Goal: Information Seeking & Learning: Learn about a topic

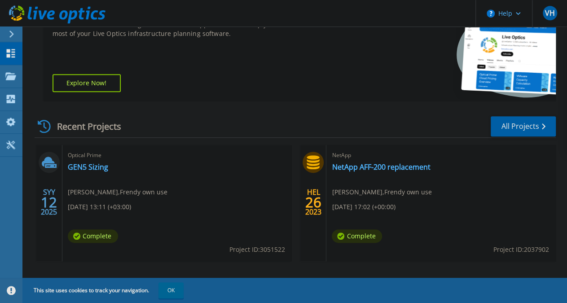
scroll to position [211, 0]
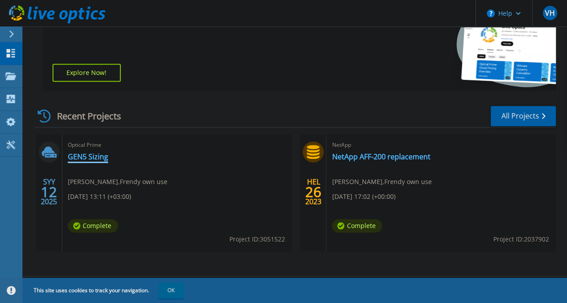
click at [88, 159] on link "GEN5 Sizing" at bounding box center [88, 156] width 40 height 9
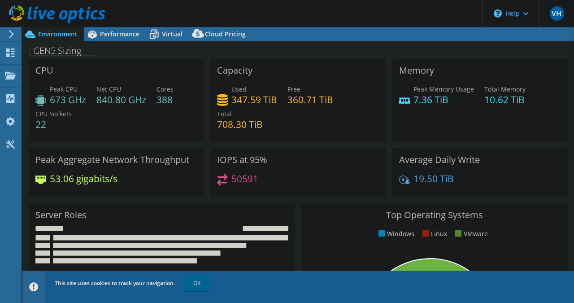
select select "USD"
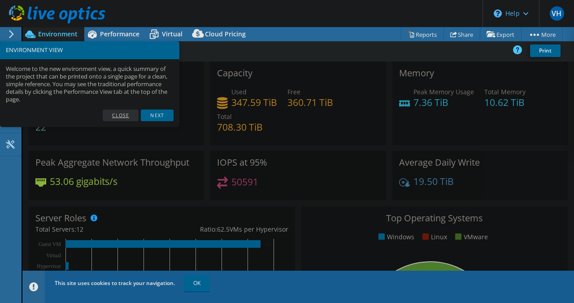
click at [125, 113] on link "Close" at bounding box center [121, 115] width 36 height 12
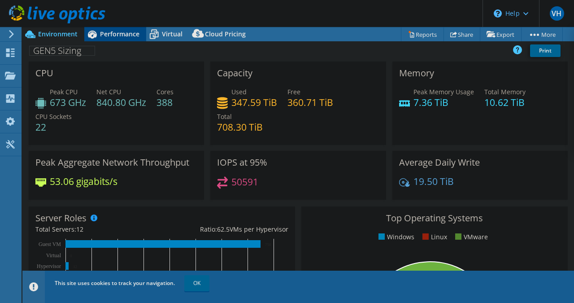
click at [119, 37] on span "Performance" at bounding box center [119, 34] width 39 height 9
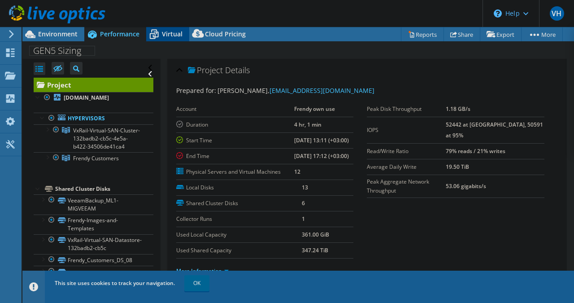
click at [163, 35] on span "Virtual" at bounding box center [172, 34] width 21 height 9
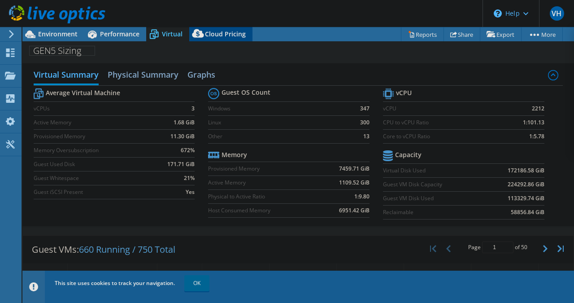
click at [218, 34] on span "Cloud Pricing" at bounding box center [225, 34] width 41 height 9
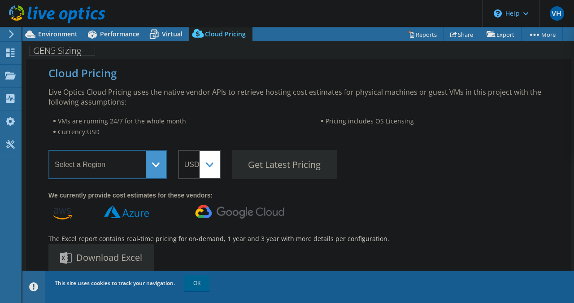
select select "EUFrankfurt"
click option "Europe ([GEOGRAPHIC_DATA])" at bounding box center [0, 0] width 0 height 0
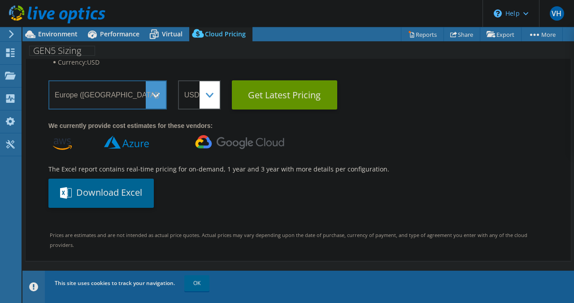
scroll to position [76, 0]
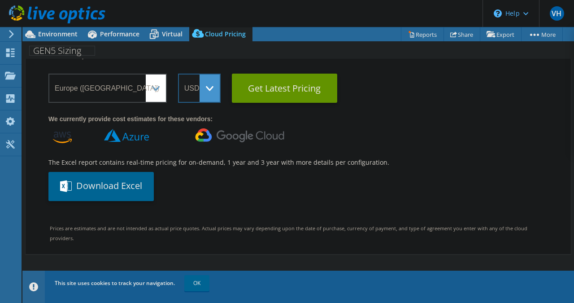
click at [178, 74] on select "ARS AUD BRL CAD CHF CLP CNY DKK EUR GBP HKD HUF INR JPY MXN MYR NOK NZD PEN SEK…" at bounding box center [199, 88] width 43 height 29
click option "EUR" at bounding box center [0, 0] width 0 height 0
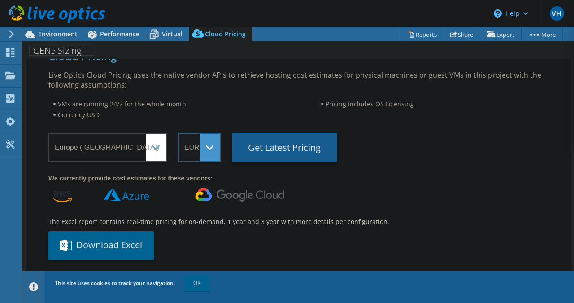
scroll to position [0, 0]
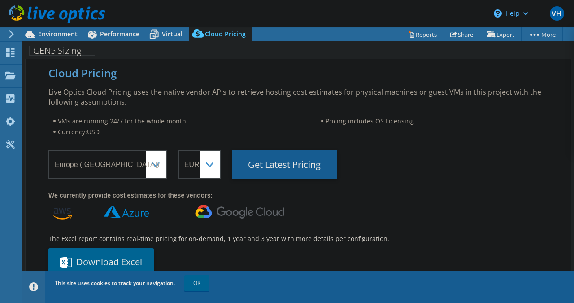
click at [280, 159] on Latest "Get Latest Pricing" at bounding box center [284, 164] width 105 height 29
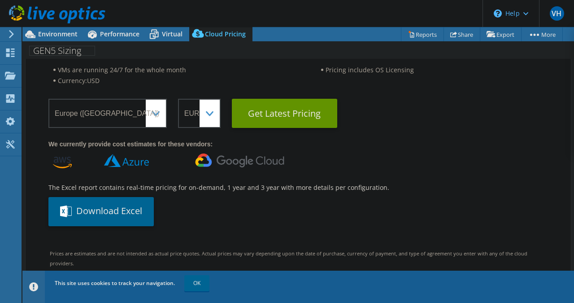
scroll to position [129, 0]
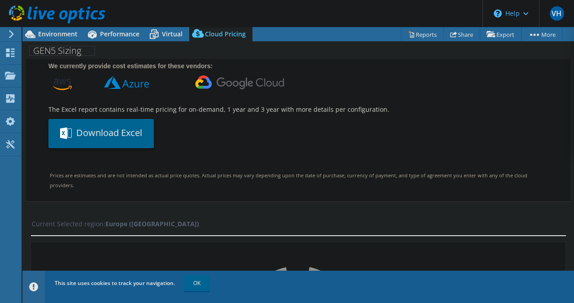
select select "EUR"
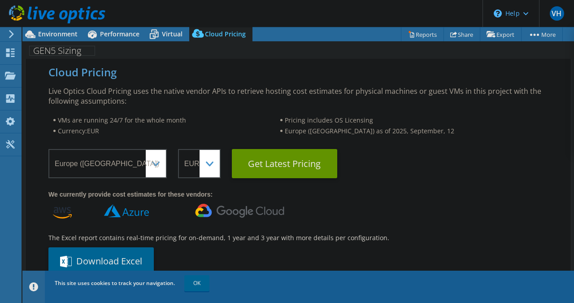
scroll to position [0, 0]
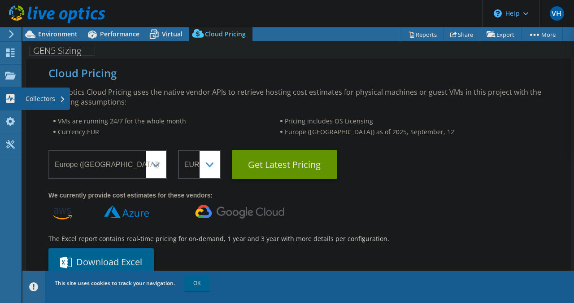
click at [9, 96] on use at bounding box center [10, 98] width 9 height 9
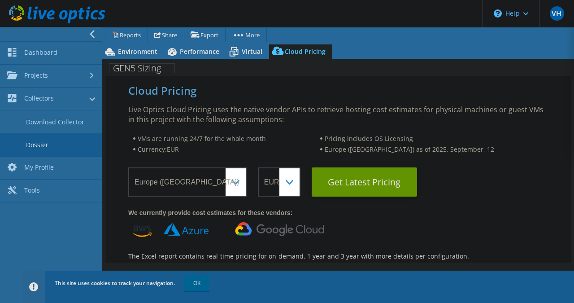
click at [45, 140] on link "Dossier" at bounding box center [51, 144] width 102 height 23
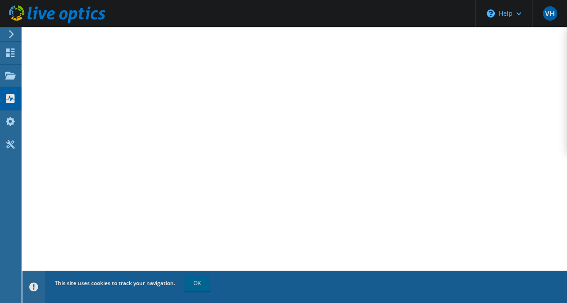
click at [11, 35] on icon at bounding box center [11, 34] width 7 height 8
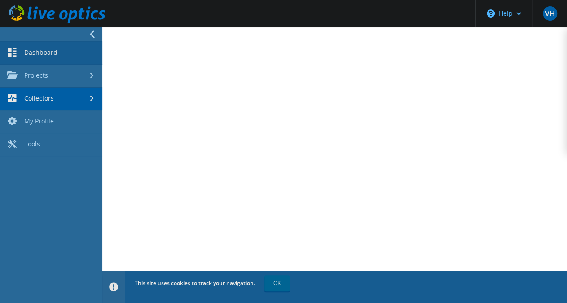
click at [37, 52] on link "Dashboard" at bounding box center [51, 53] width 102 height 23
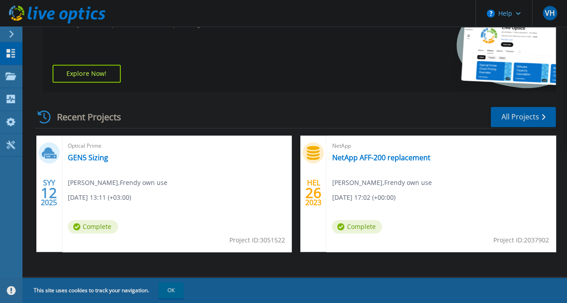
scroll to position [211, 0]
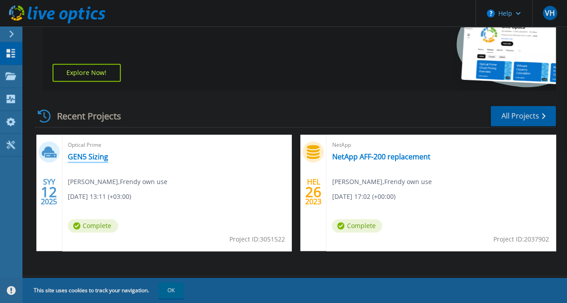
click at [86, 155] on link "GEN5 Sizing" at bounding box center [88, 156] width 40 height 9
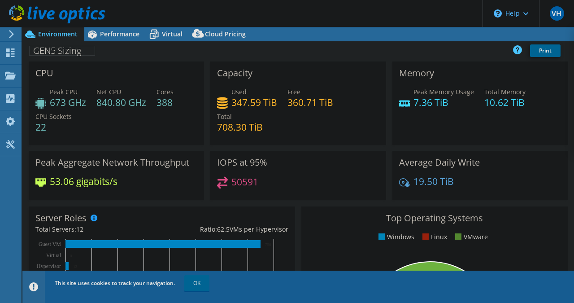
select select "EUFrankfurt"
select select "EUR"
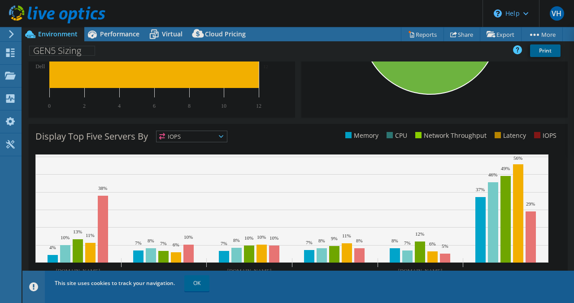
scroll to position [320, 0]
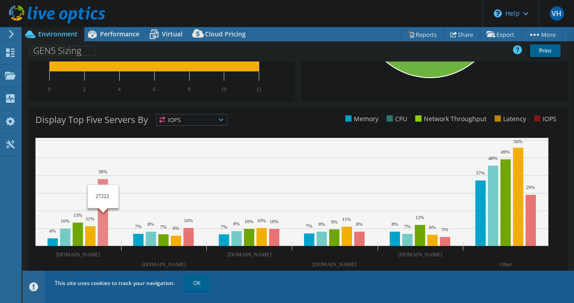
click at [104, 209] on rect at bounding box center [103, 212] width 10 height 67
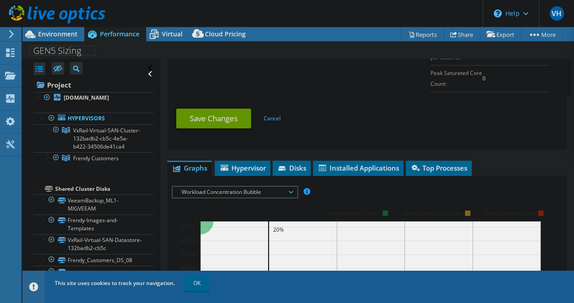
scroll to position [603, 0]
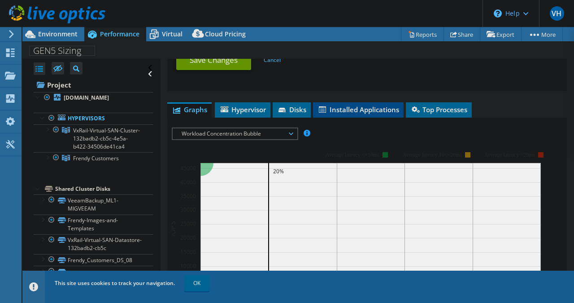
click at [354, 105] on span "Installed Applications" at bounding box center [359, 109] width 82 height 9
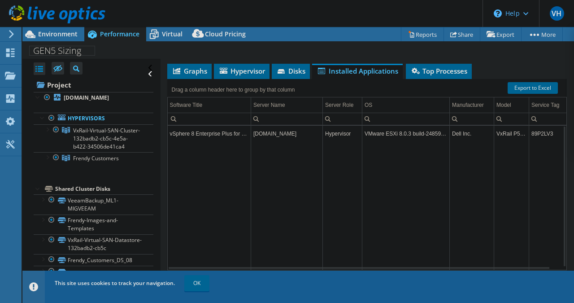
scroll to position [469, 0]
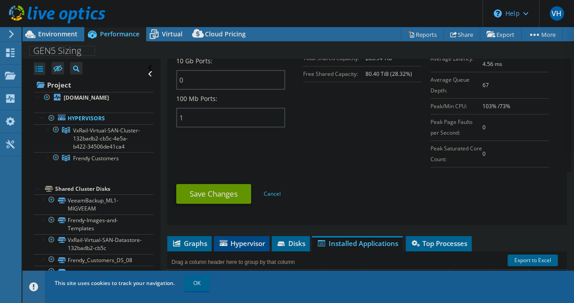
click at [251, 239] on span "Hypervisor" at bounding box center [241, 243] width 47 height 9
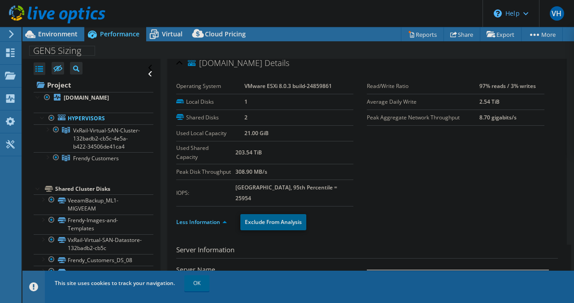
scroll to position [0, 0]
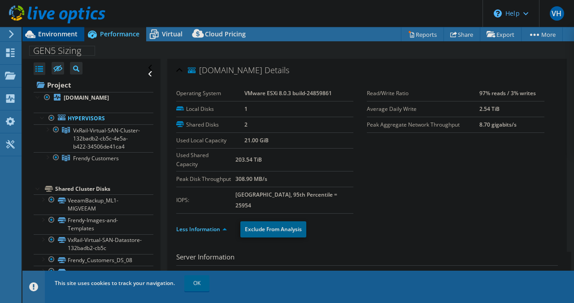
click at [74, 35] on span "Environment" at bounding box center [57, 34] width 39 height 9
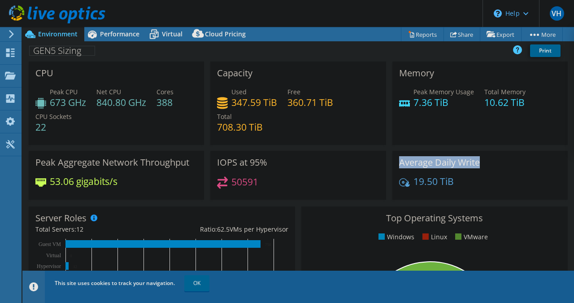
drag, startPoint x: 395, startPoint y: 160, endPoint x: 480, endPoint y: 159, distance: 84.8
click at [480, 159] on div "Average Daily Write 19.50 TiB" at bounding box center [480, 175] width 175 height 49
click at [154, 33] on icon at bounding box center [154, 34] width 16 height 16
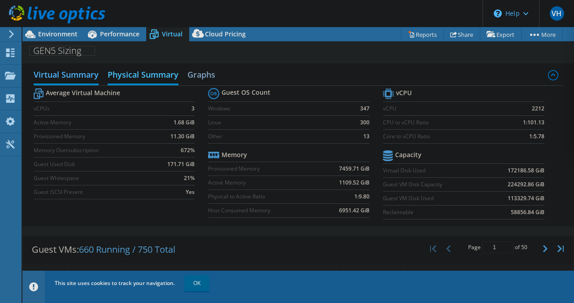
click at [155, 74] on h2 "Physical Summary" at bounding box center [143, 76] width 71 height 20
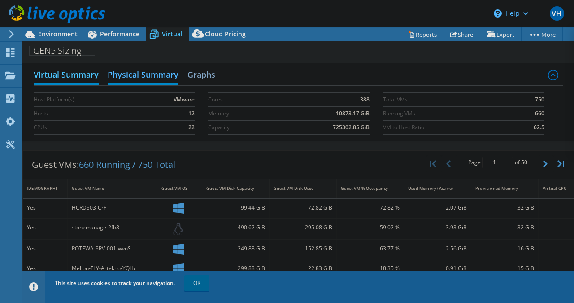
click at [70, 71] on h2 "Virtual Summary" at bounding box center [66, 76] width 65 height 20
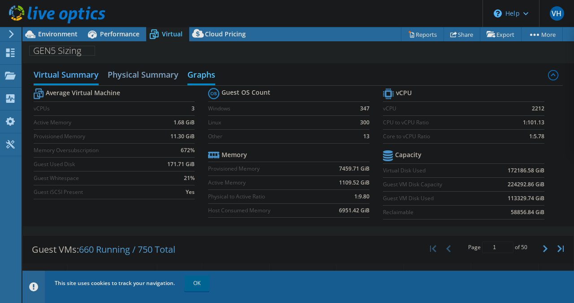
click at [201, 80] on h2 "Graphs" at bounding box center [202, 76] width 28 height 20
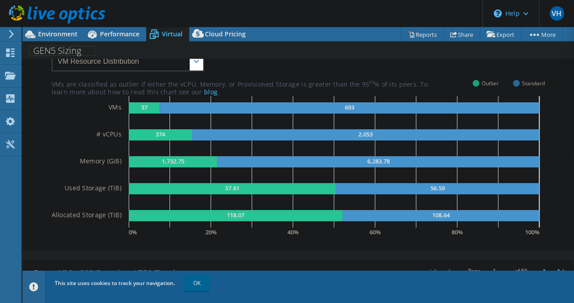
scroll to position [43, 0]
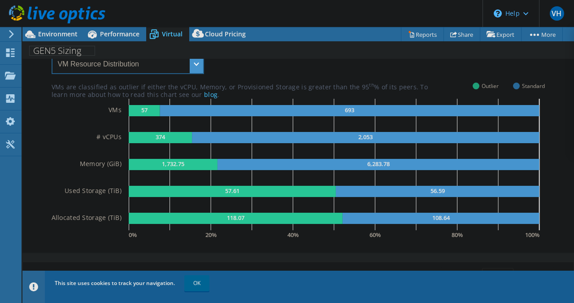
click at [52, 54] on select "VM Resource Distribution Provisioning Contrast Over Provisioning" at bounding box center [128, 64] width 153 height 20
click at [243, 61] on div "VMs are classified as outlier if either the vCPU, Memory, or Provisioned Storag…" at bounding box center [299, 142] width 494 height 199
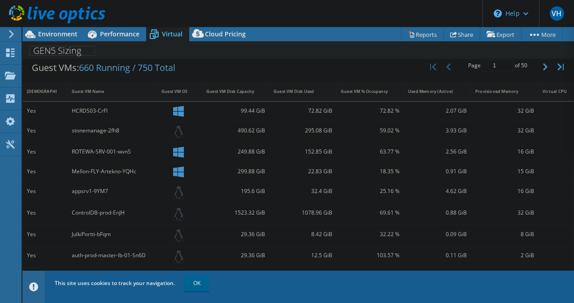
scroll to position [215, 0]
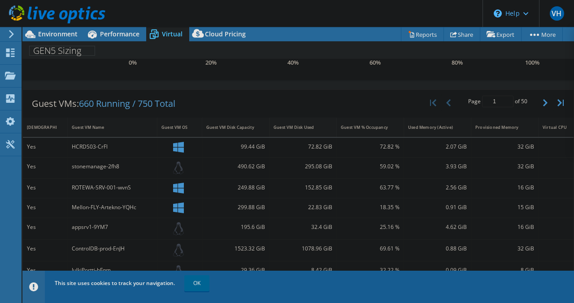
click at [306, 123] on div "Guest VM Disk Used" at bounding box center [298, 127] width 56 height 14
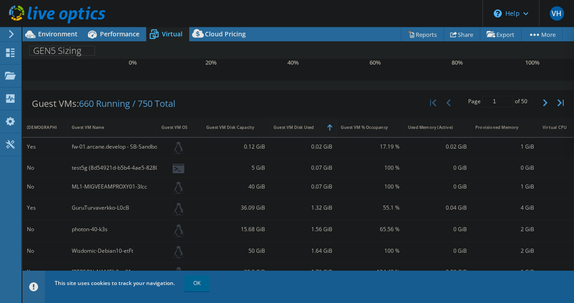
click at [306, 123] on div "Guest VM Disk Used" at bounding box center [298, 127] width 56 height 14
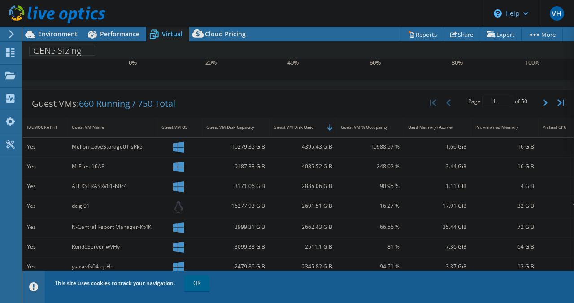
click at [210, 125] on div "Guest VM Disk Capacity" at bounding box center [230, 127] width 48 height 6
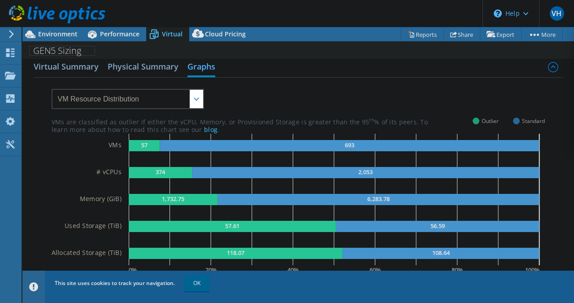
scroll to position [0, 0]
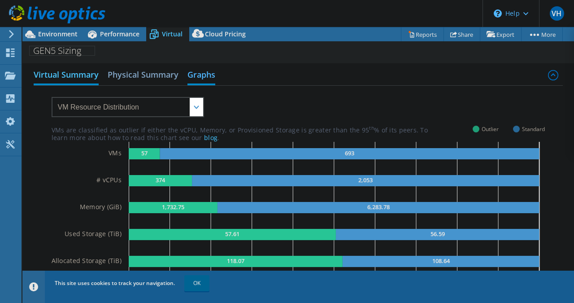
click at [70, 71] on h2 "Virtual Summary" at bounding box center [66, 76] width 65 height 20
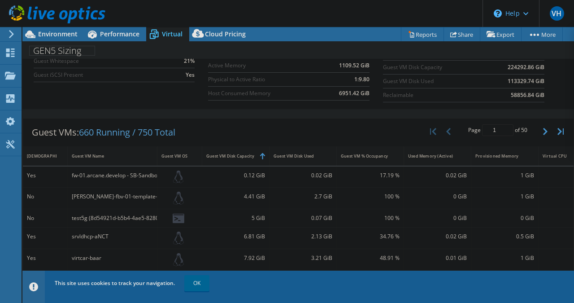
scroll to position [129, 0]
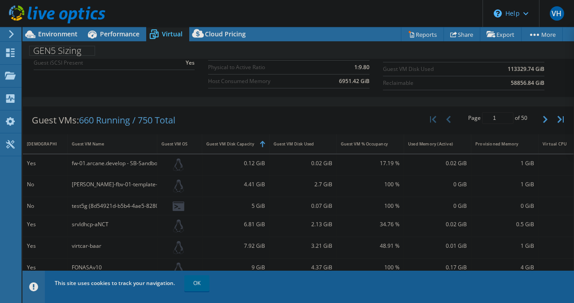
click at [260, 160] on div "0.12 GiB" at bounding box center [235, 163] width 59 height 10
click at [245, 141] on div "Guest VM Disk Capacity" at bounding box center [230, 144] width 48 height 6
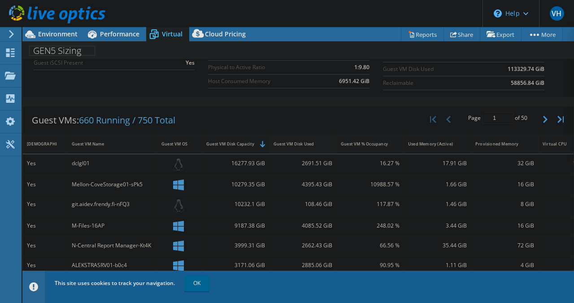
click at [296, 141] on div "Guest VM Disk Used" at bounding box center [298, 144] width 48 height 6
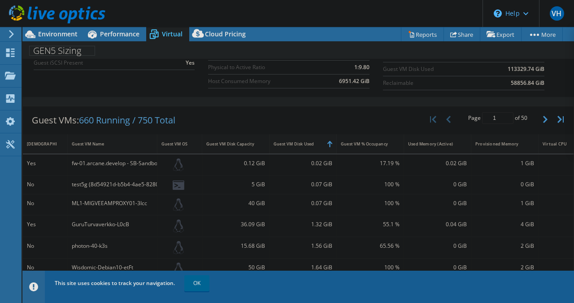
click at [296, 141] on div "Guest VM Disk Used" at bounding box center [298, 144] width 48 height 6
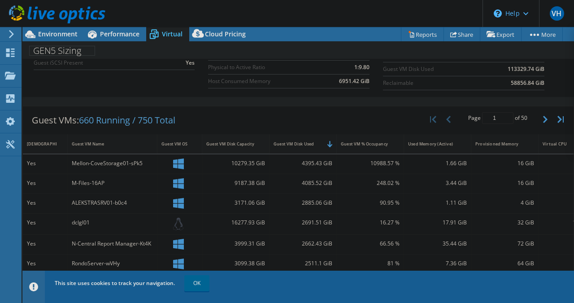
click at [236, 137] on div "Guest VM Disk Capacity" at bounding box center [230, 144] width 56 height 14
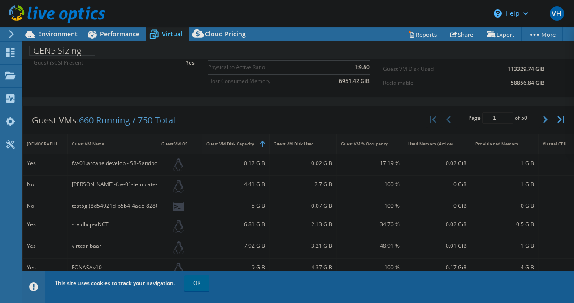
click at [242, 141] on div "Guest VM Disk Capacity" at bounding box center [230, 144] width 48 height 6
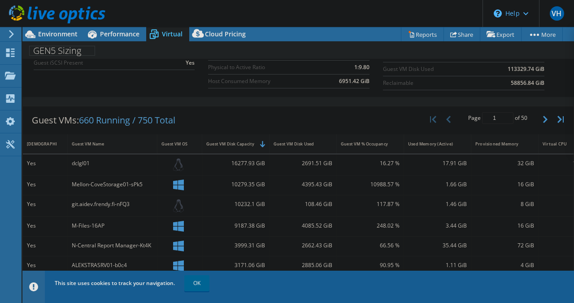
scroll to position [0, 0]
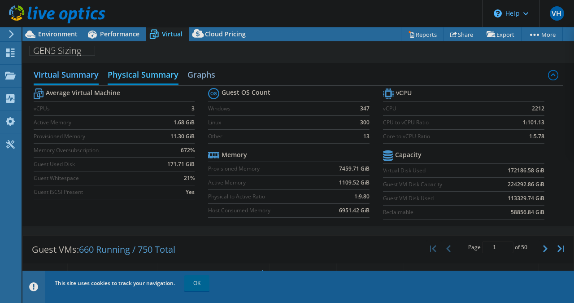
click at [167, 71] on h2 "Physical Summary" at bounding box center [143, 76] width 71 height 20
